Goal: Information Seeking & Learning: Check status

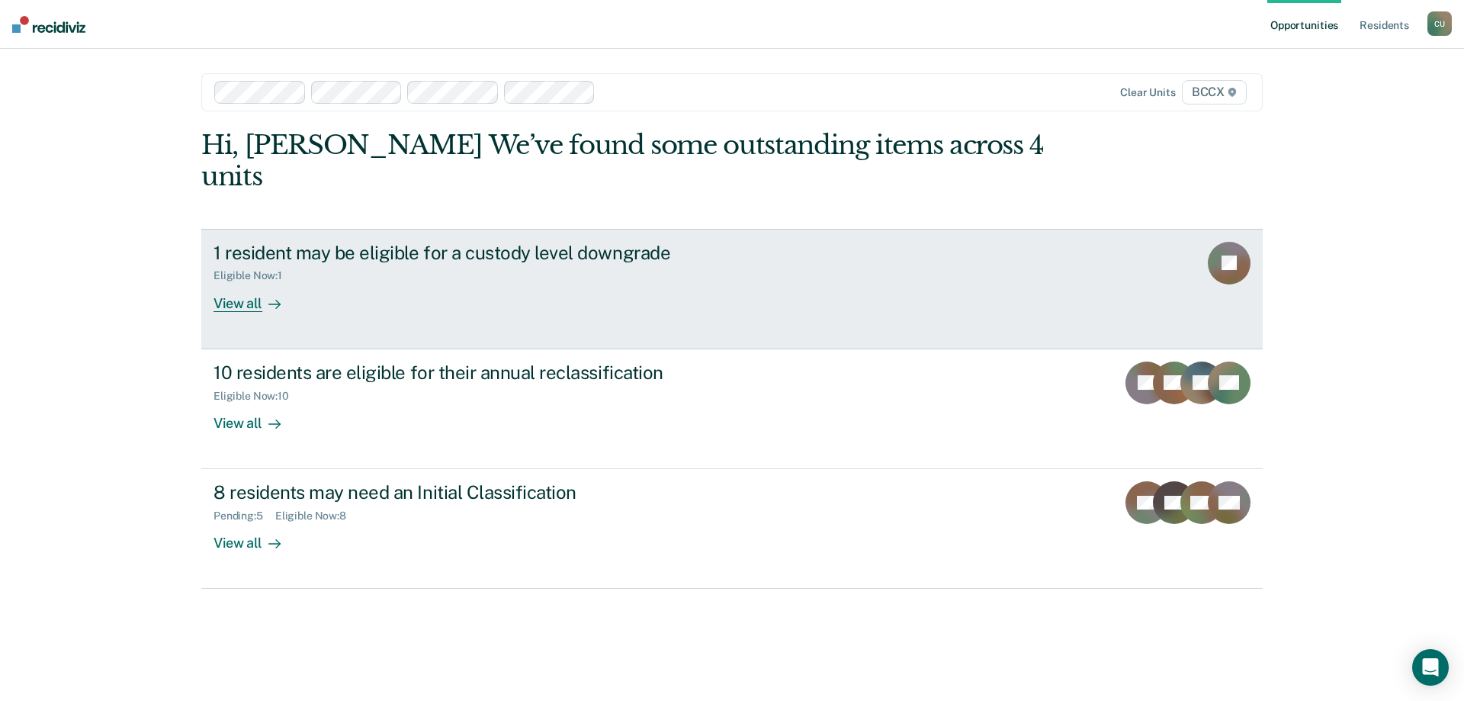
click at [250, 282] on div "View all" at bounding box center [256, 297] width 85 height 30
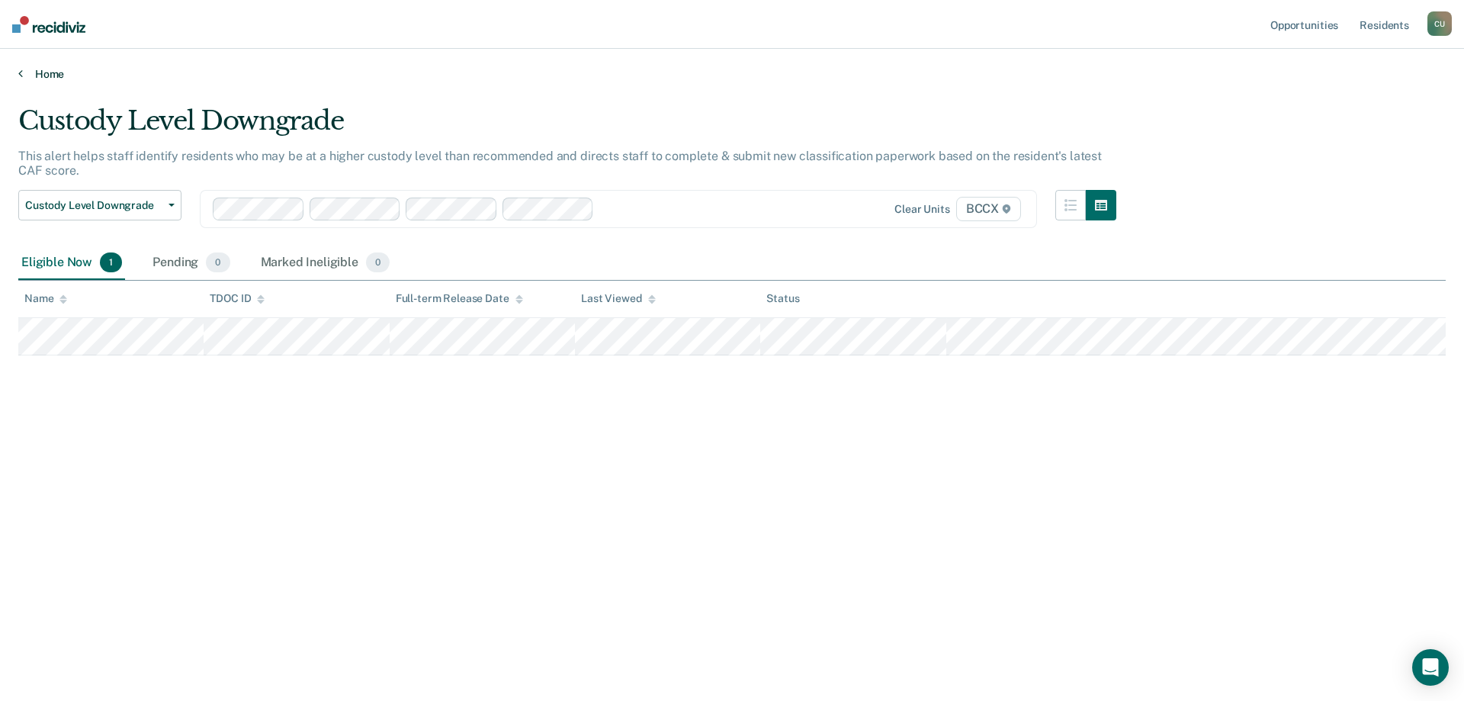
click at [31, 77] on link "Home" at bounding box center [732, 74] width 1428 height 14
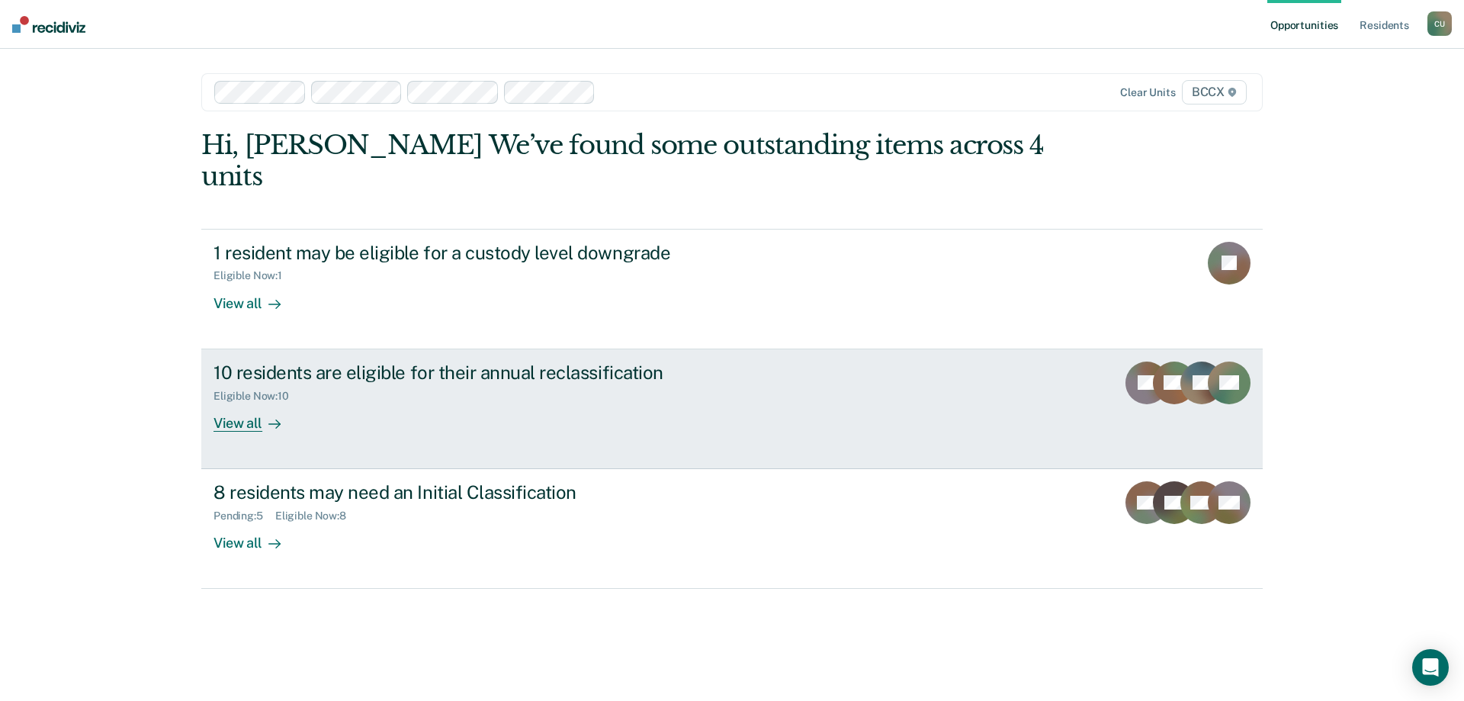
click at [239, 402] on div "View all" at bounding box center [256, 417] width 85 height 30
